Goal: Transaction & Acquisition: Purchase product/service

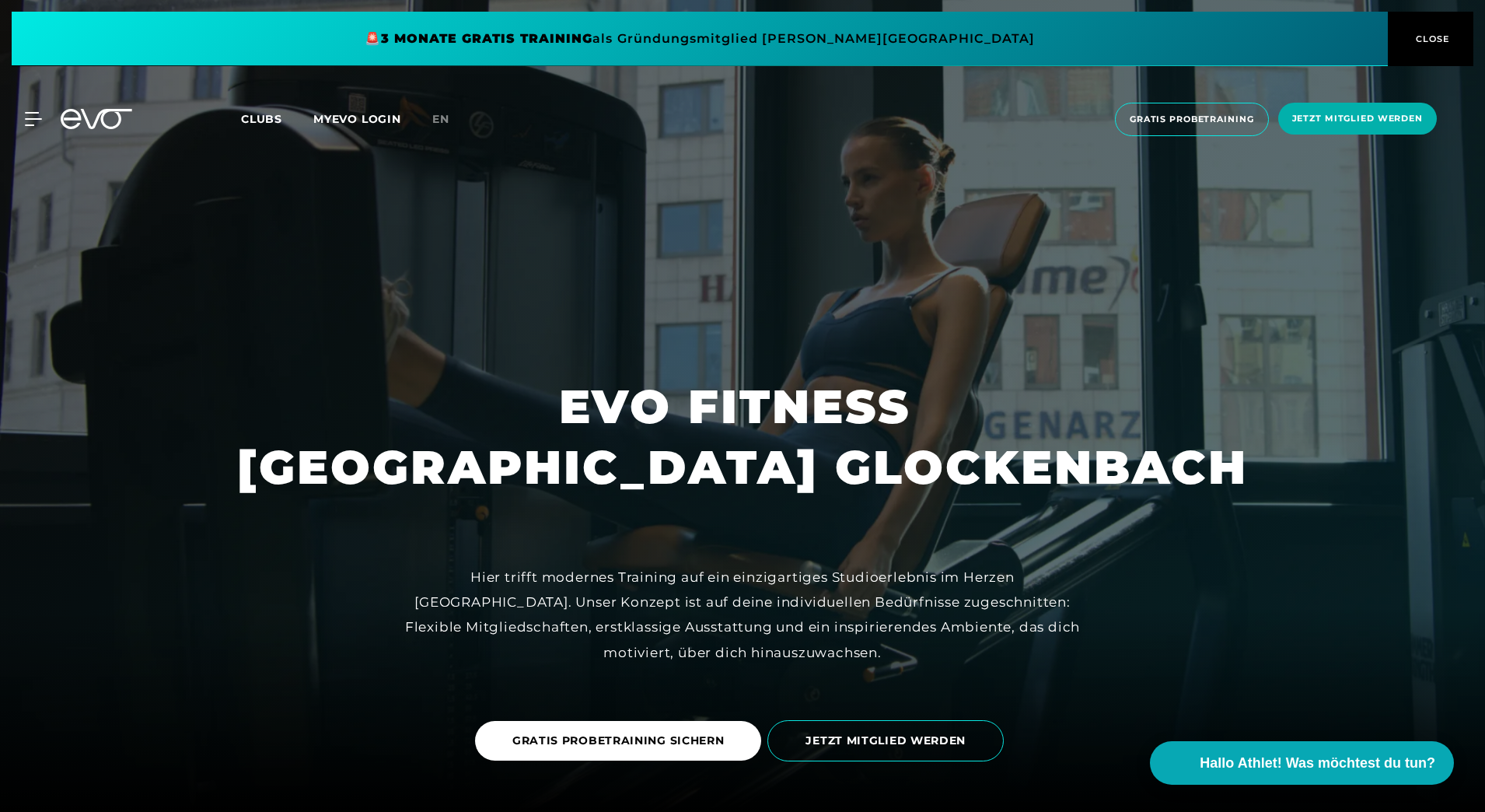
click at [1434, 38] on span "CLOSE" at bounding box center [1431, 38] width 38 height 14
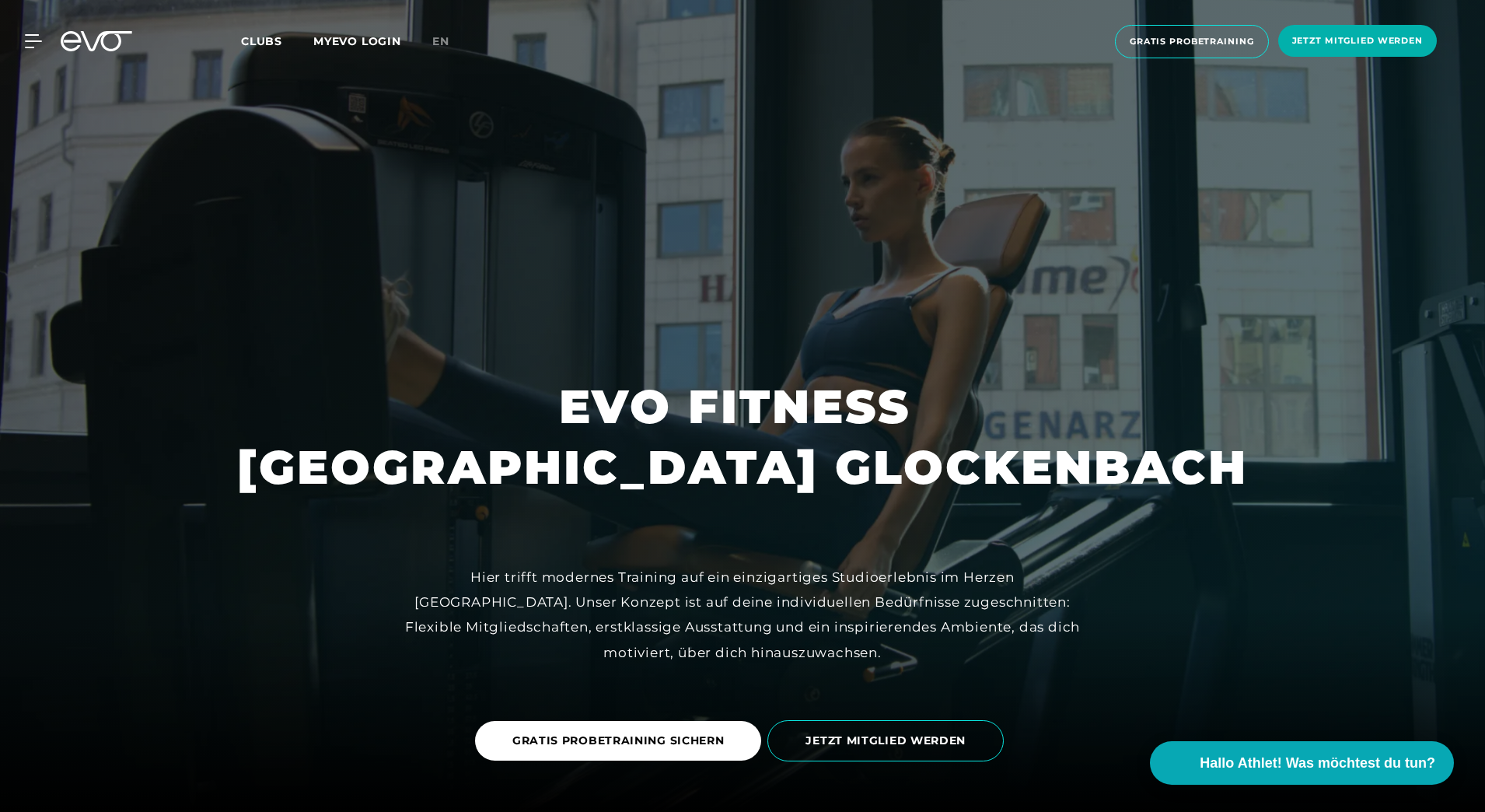
click at [37, 37] on icon at bounding box center [33, 41] width 17 height 14
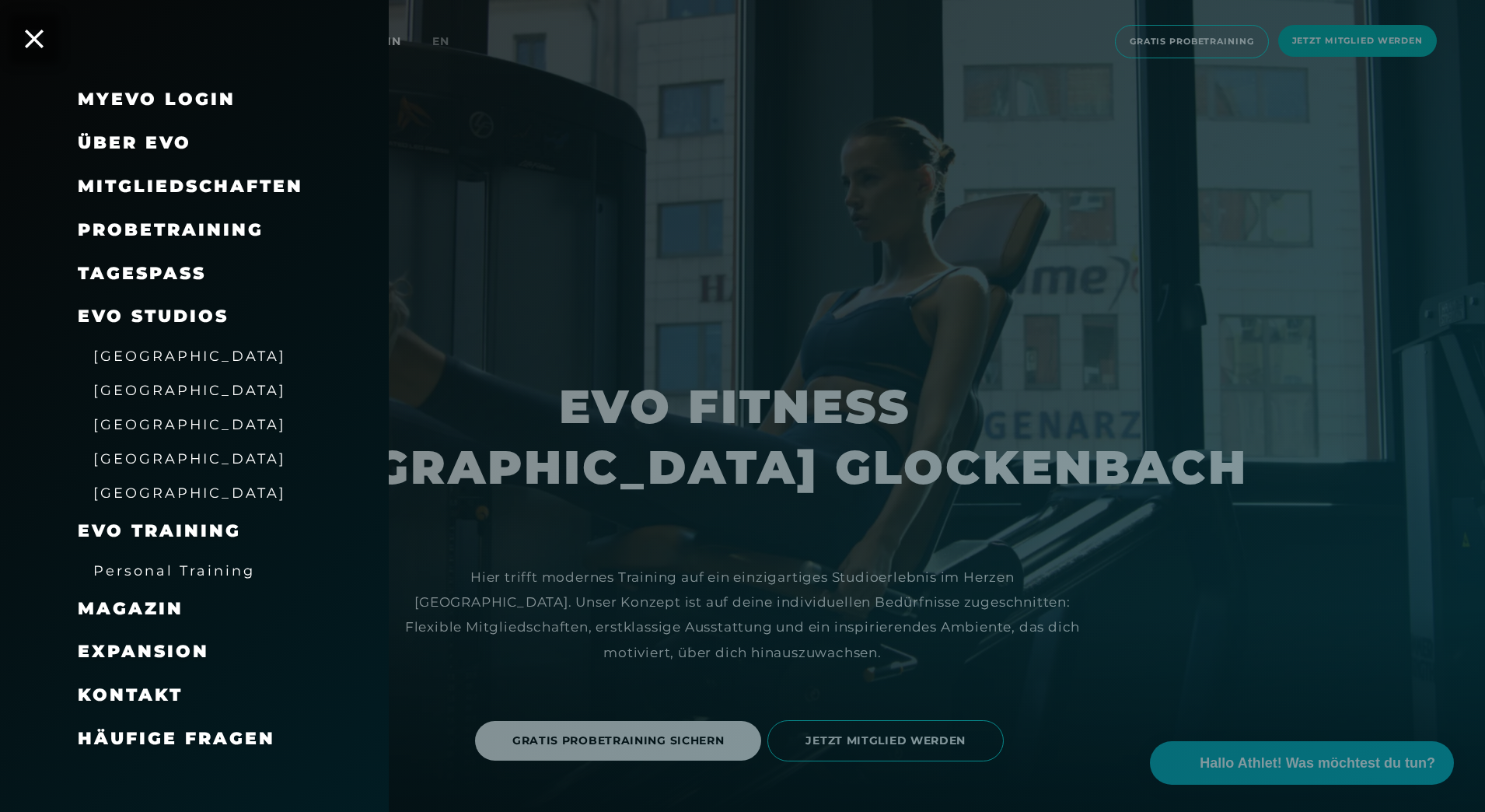
click at [120, 143] on span "Über EVO" at bounding box center [135, 142] width 114 height 21
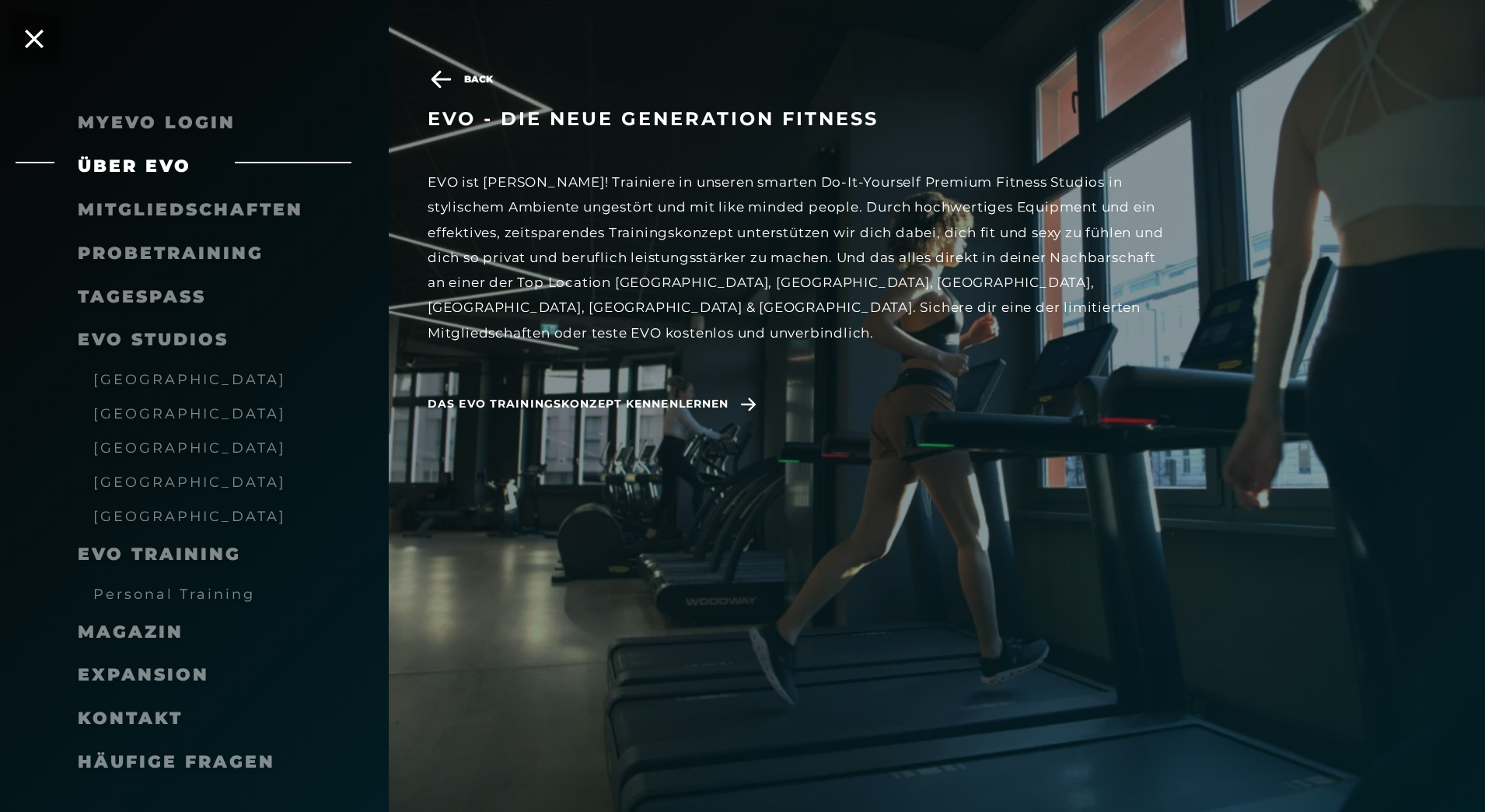
click at [157, 480] on span "[GEOGRAPHIC_DATA]" at bounding box center [189, 481] width 192 height 16
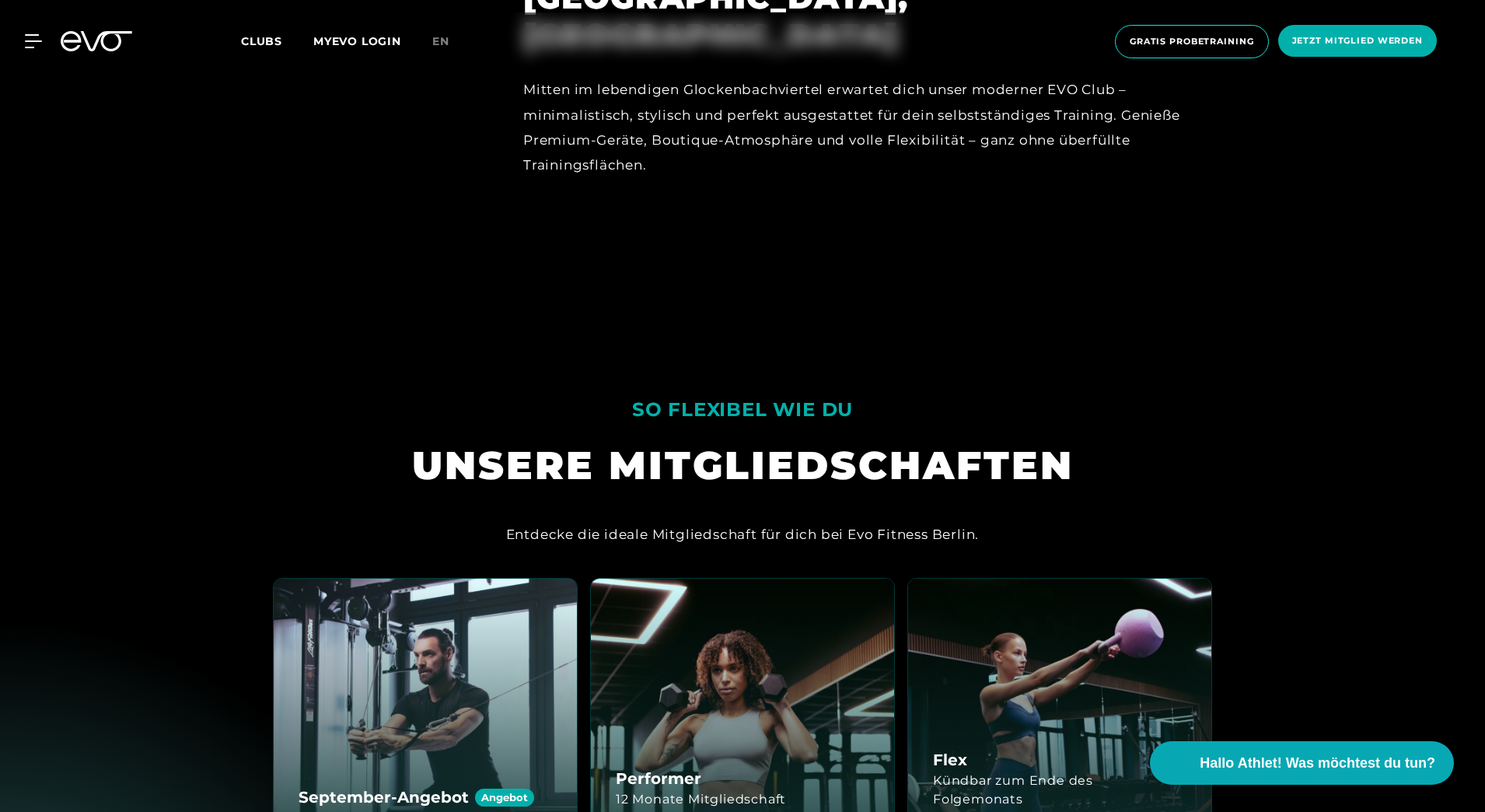
scroll to position [1555, 0]
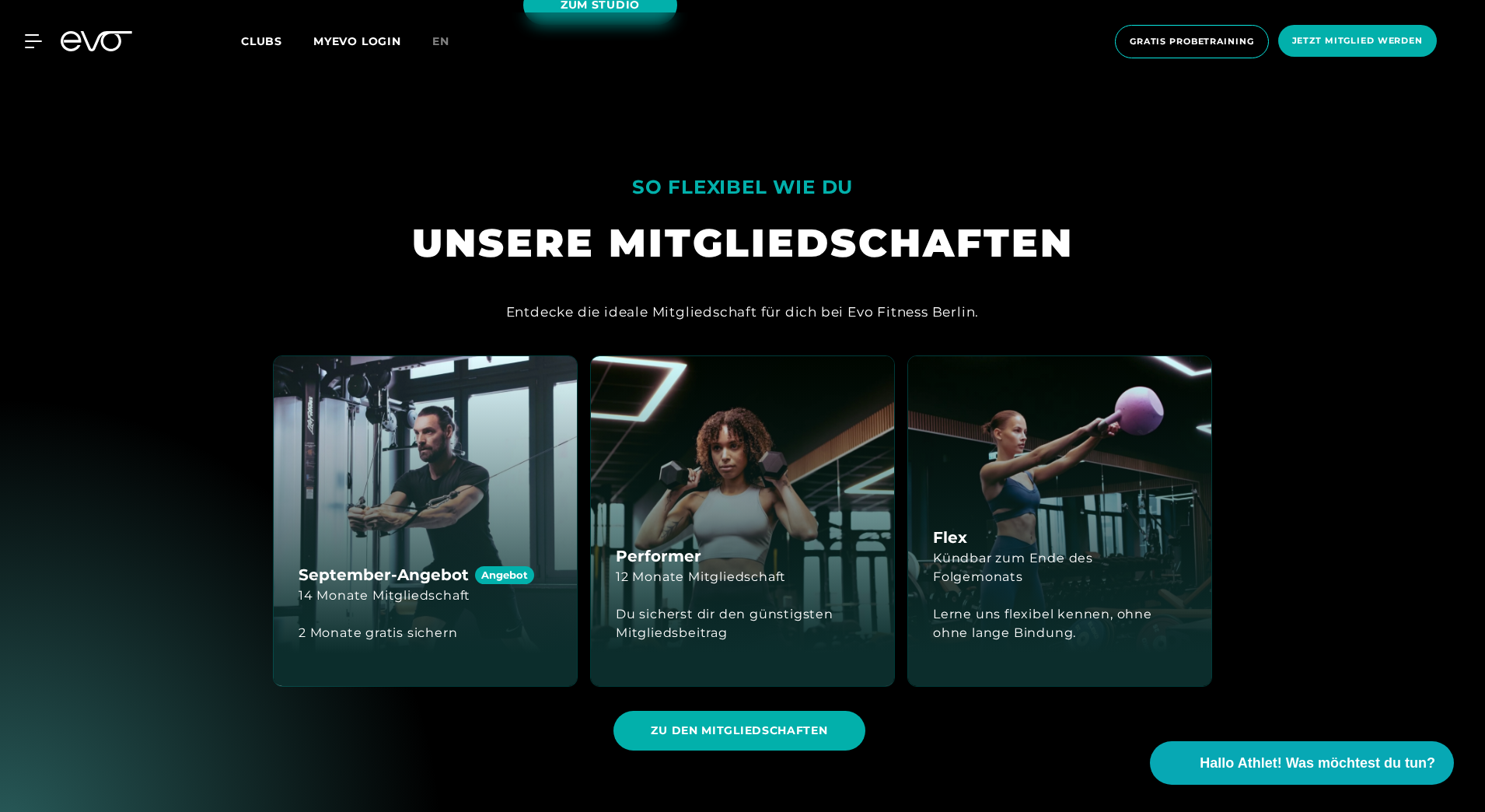
click at [967, 419] on div "Flex Kündbar zum Ende des Folgemonats Lerne uns flexibel kennen, ohne ohne lang…" at bounding box center [1060, 520] width 304 height 330
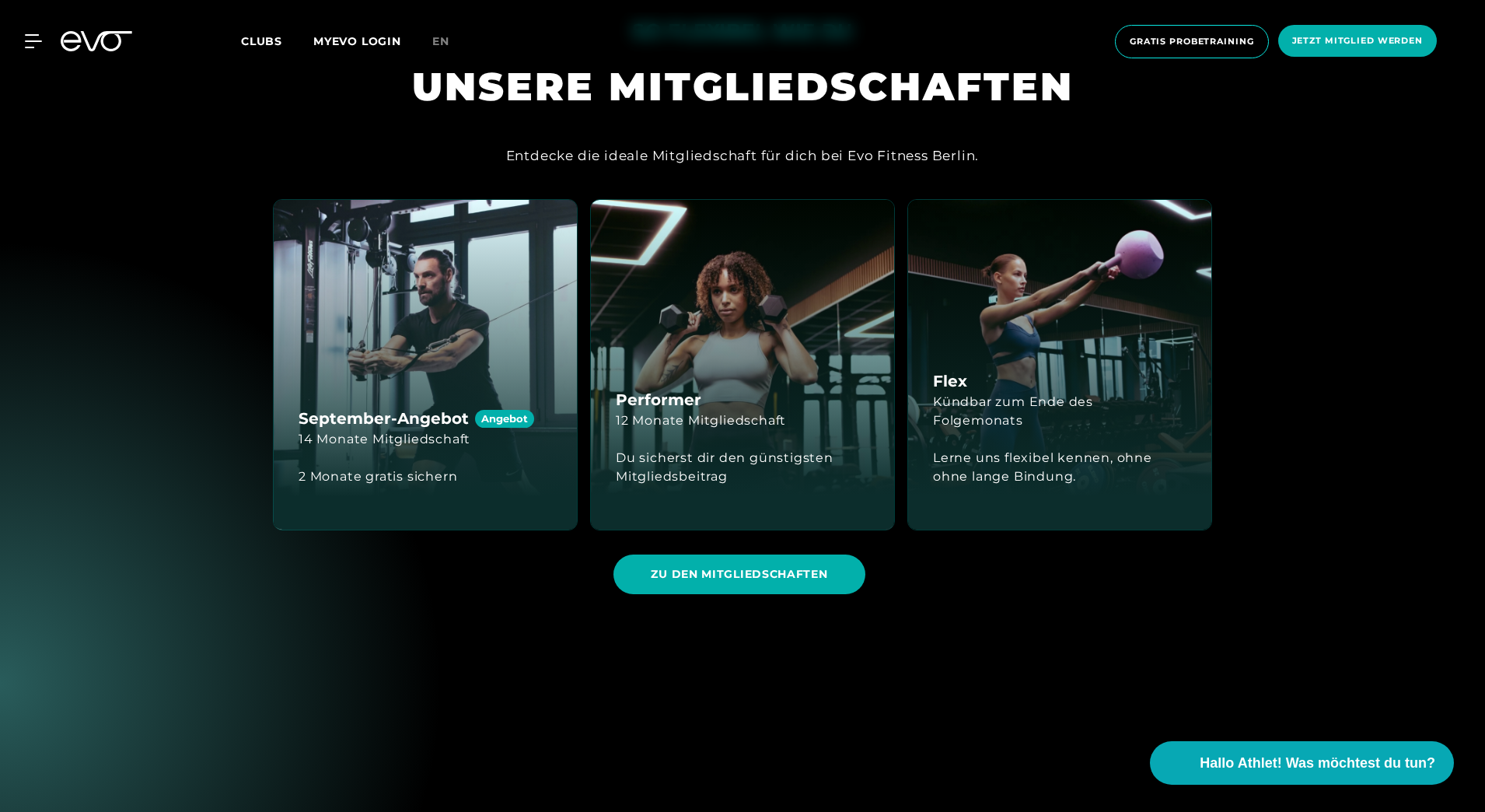
scroll to position [2021, 0]
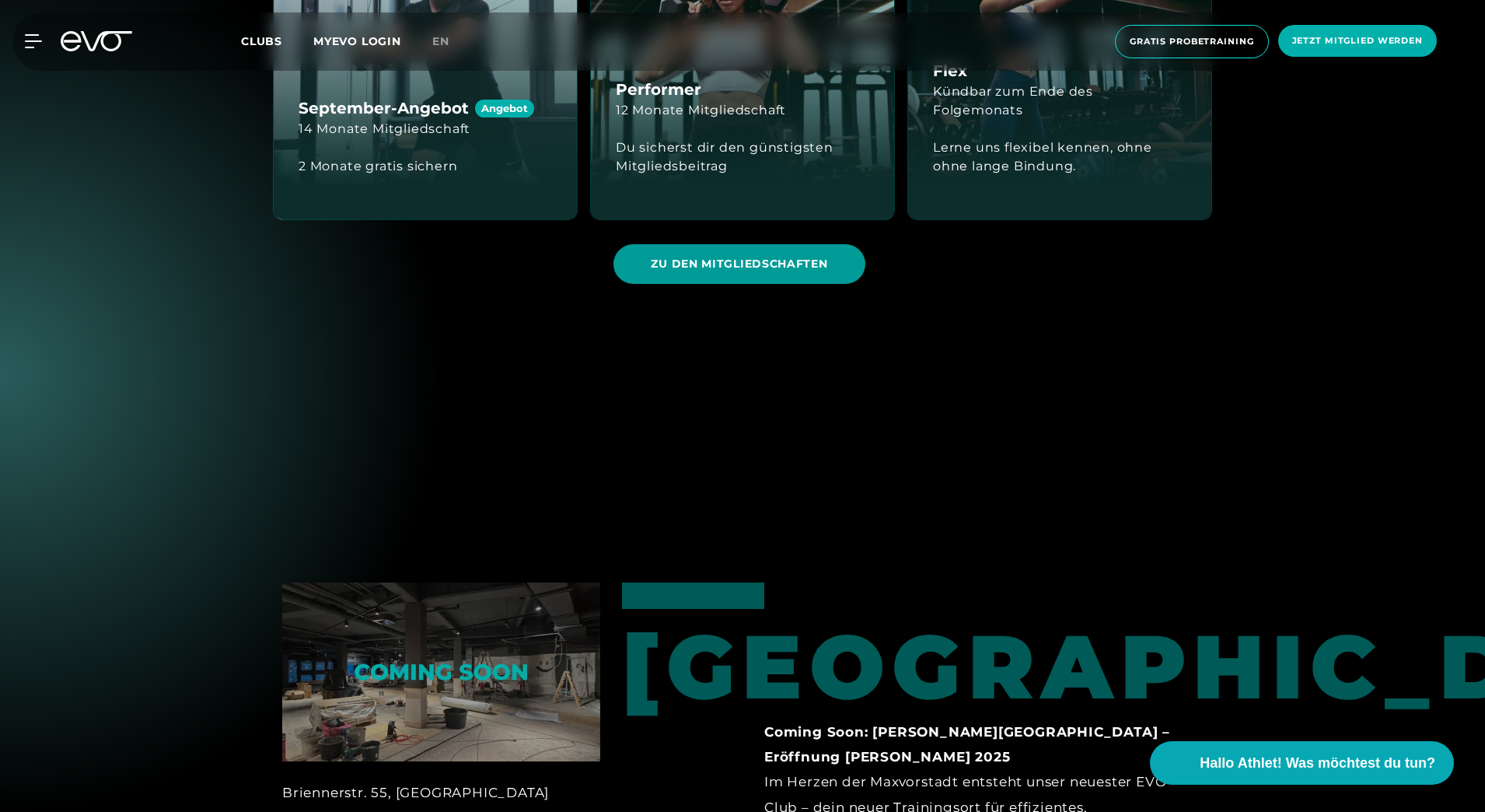
click at [662, 256] on span "ZU DEN MITGLIEDSCHAFTEN" at bounding box center [739, 264] width 176 height 16
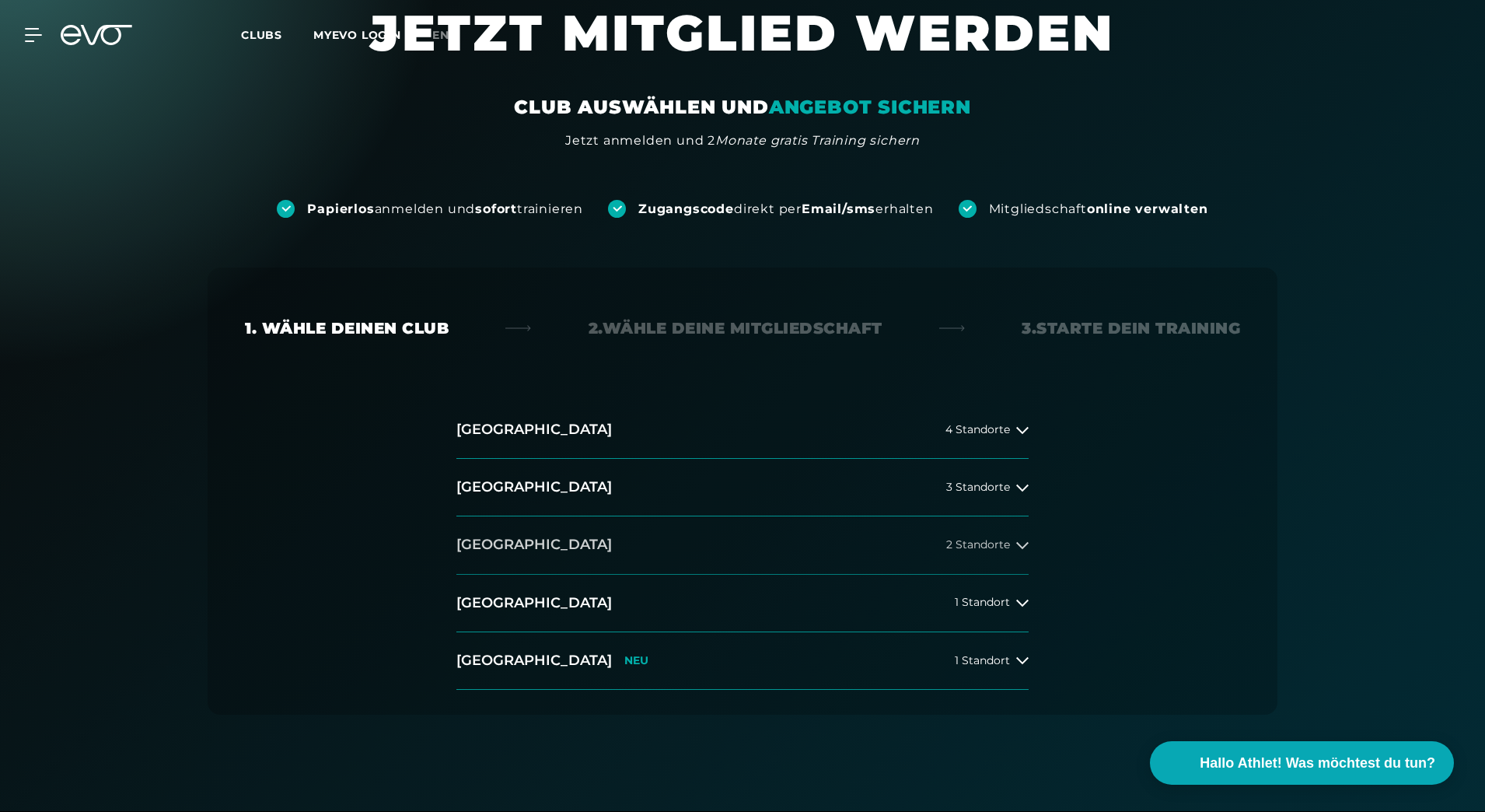
scroll to position [233, 0]
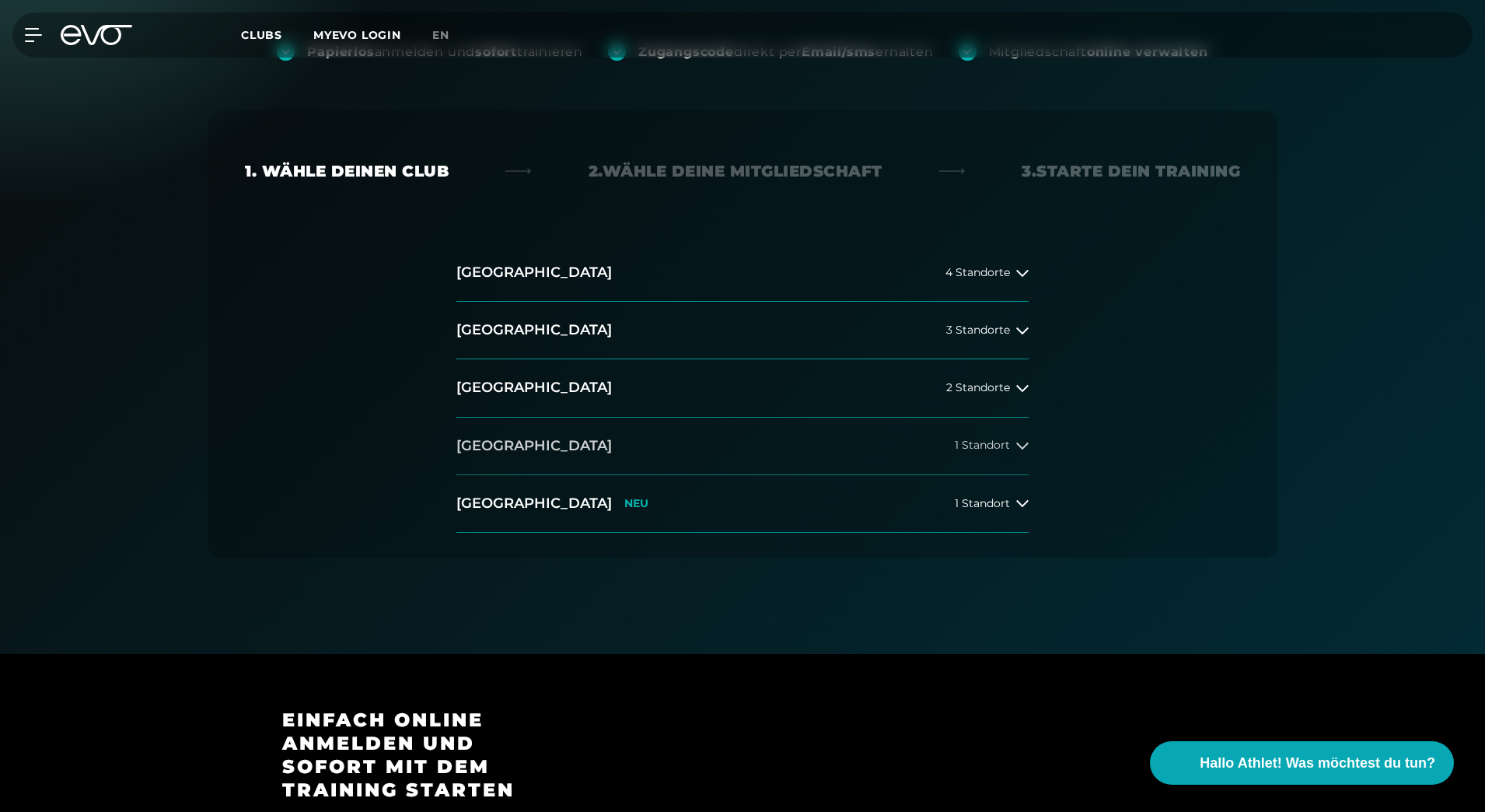
click at [1017, 445] on icon at bounding box center [1023, 445] width 13 height 13
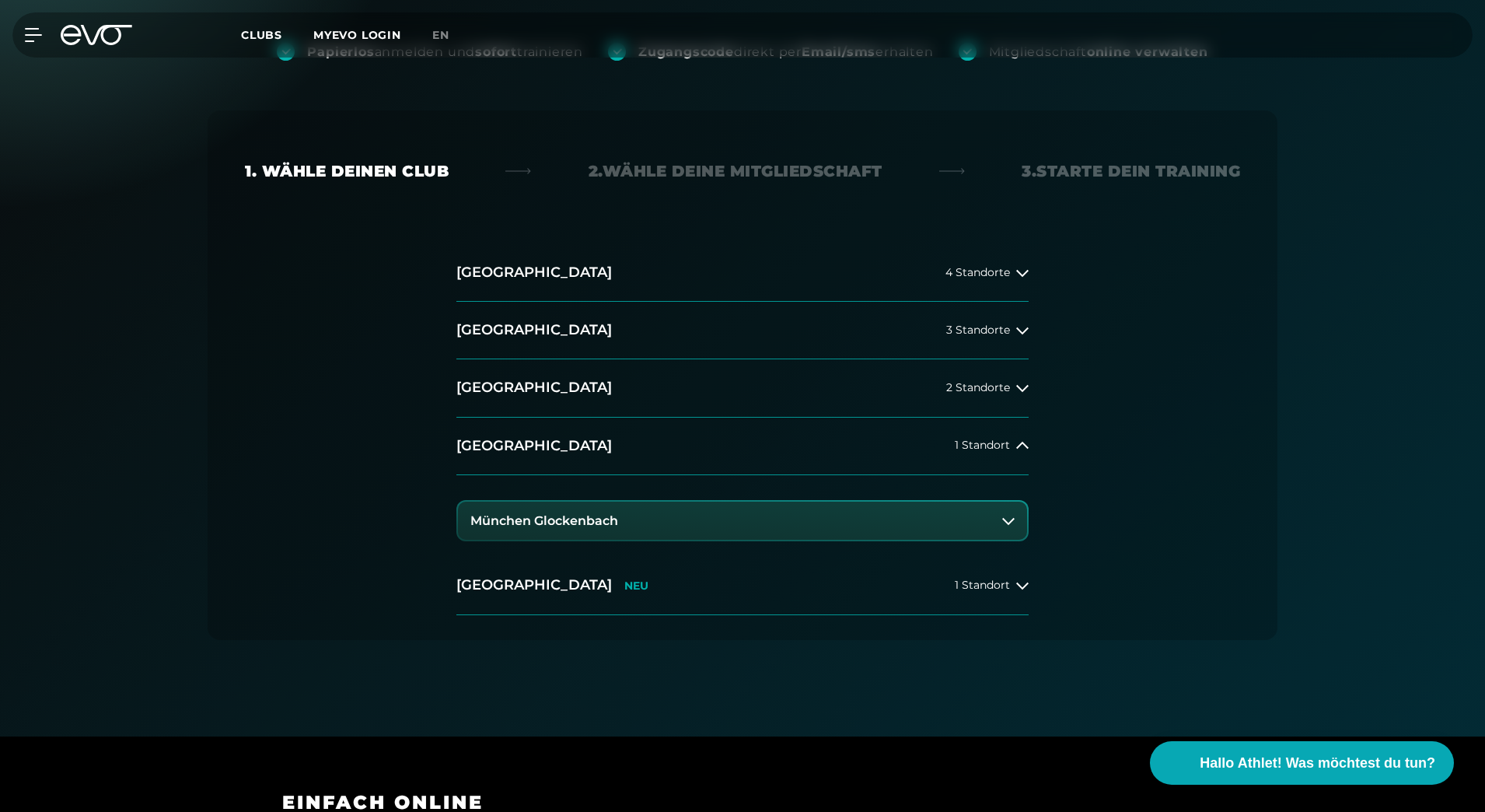
click at [602, 511] on button "München Glockenbach" at bounding box center [742, 520] width 569 height 39
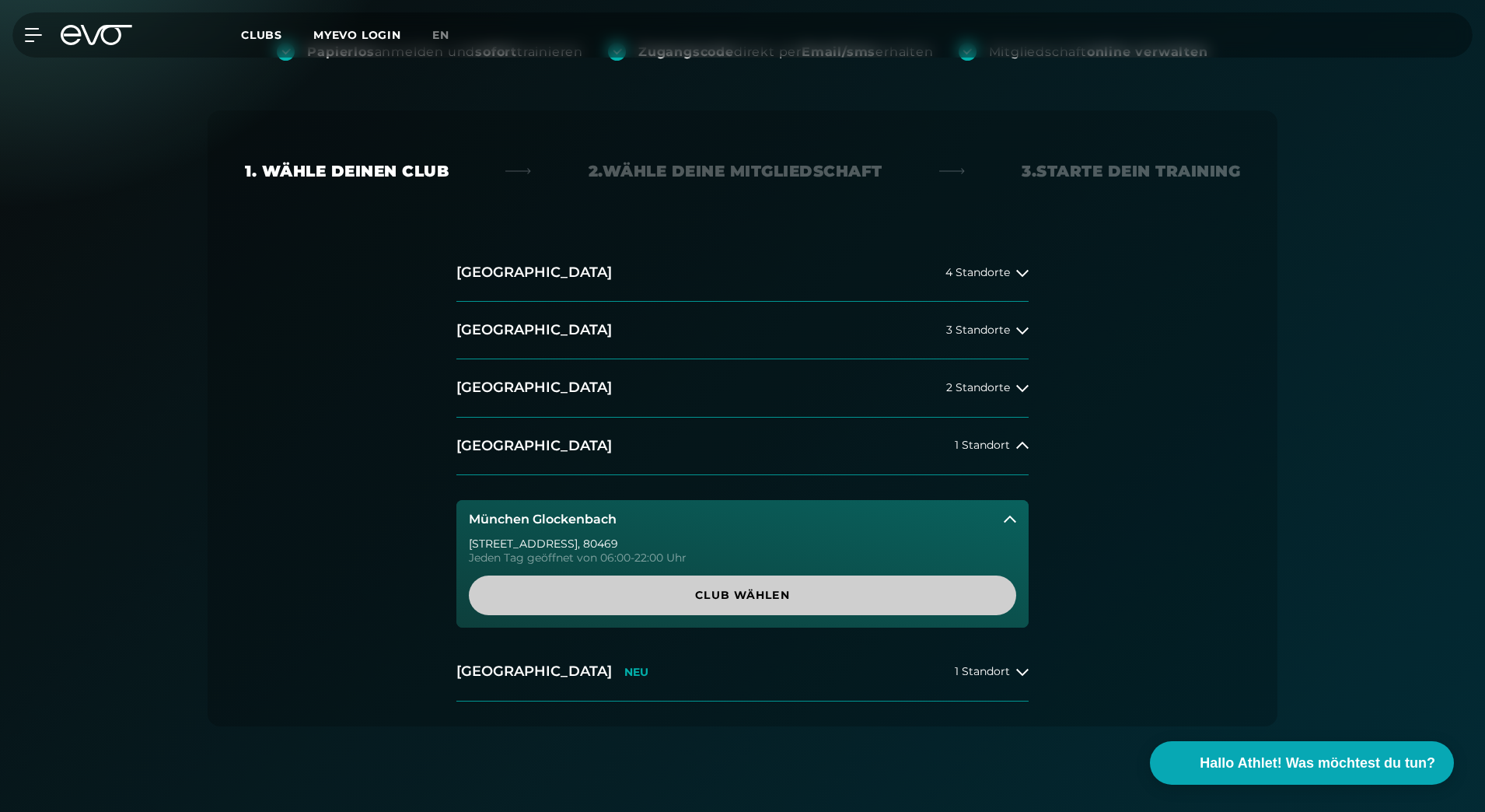
click at [679, 598] on span "Club wählen" at bounding box center [742, 595] width 472 height 16
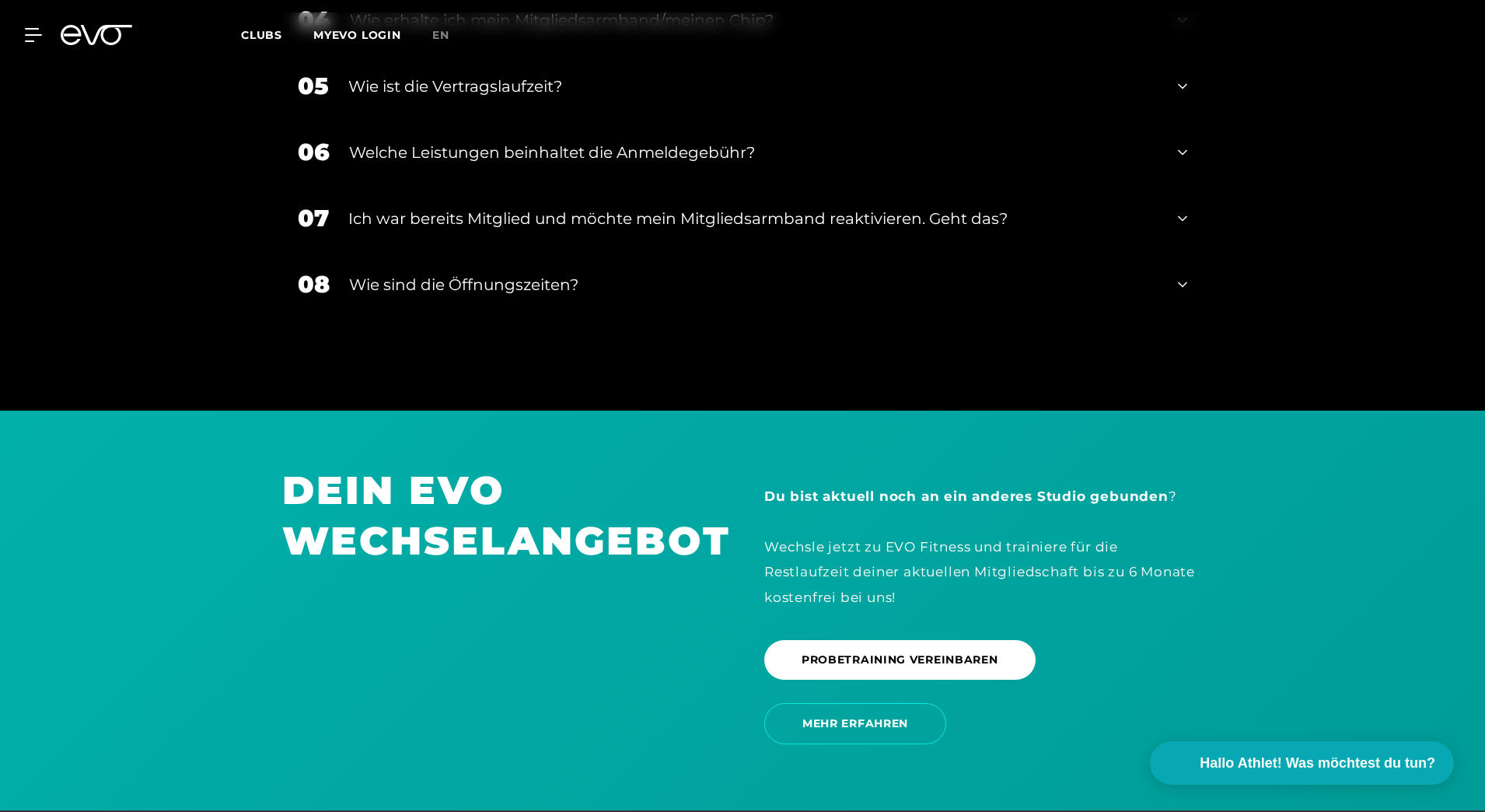
scroll to position [3169, 0]
